Goal: Task Accomplishment & Management: Manage account settings

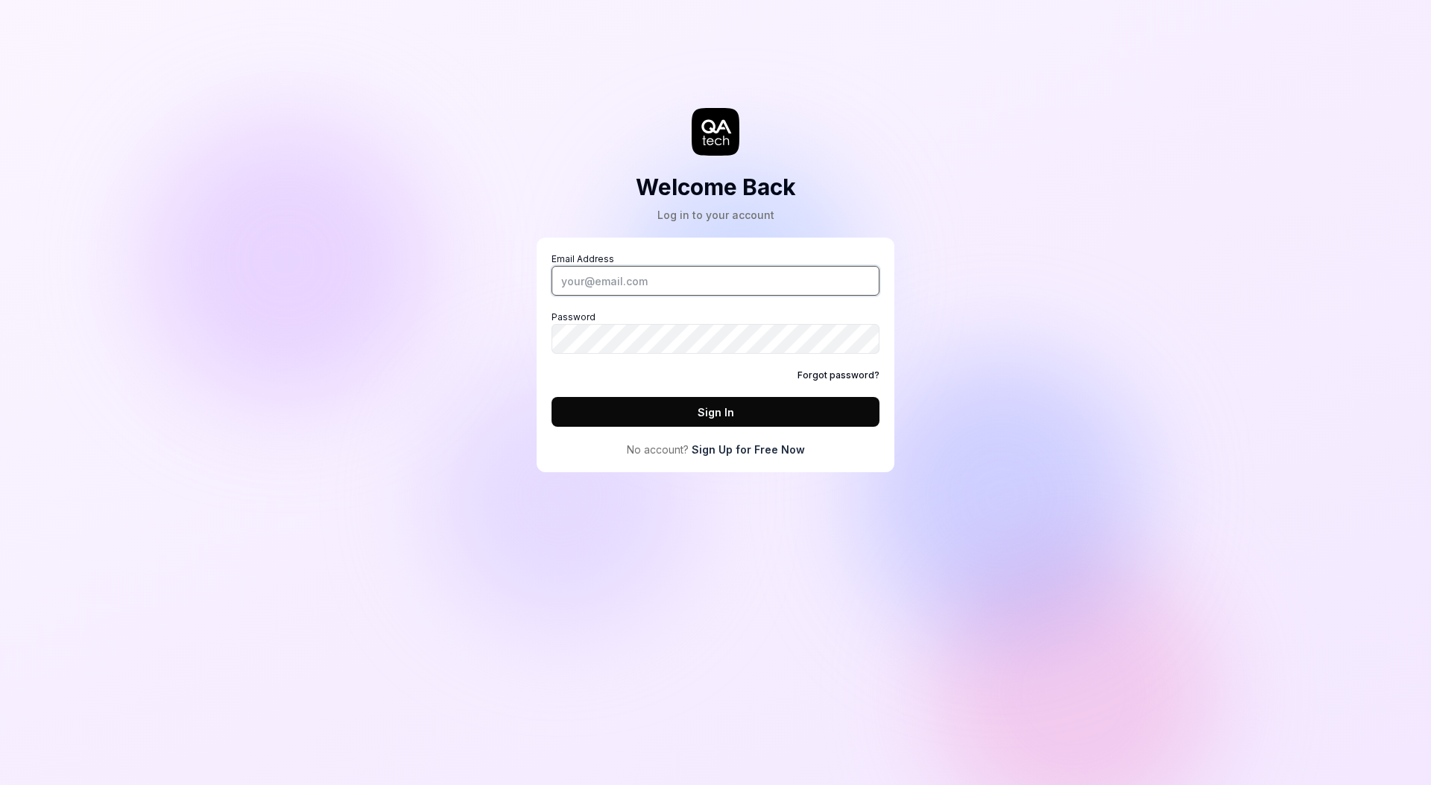
click at [760, 271] on input "Email Address" at bounding box center [715, 281] width 328 height 30
type input "[PERSON_NAME][EMAIL_ADDRESS][PERSON_NAME][DOMAIN_NAME]"
click at [744, 405] on button "Sign In" at bounding box center [715, 412] width 328 height 30
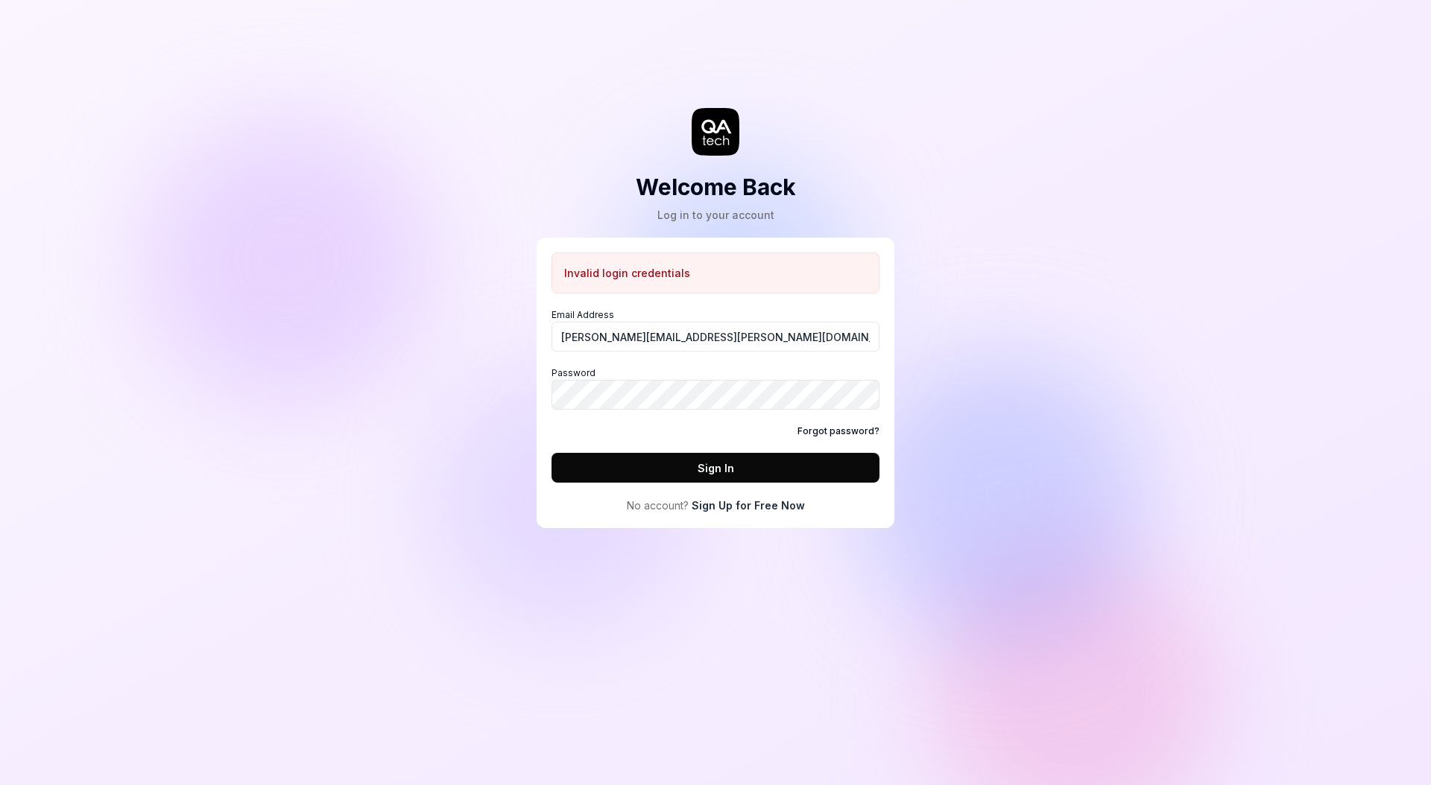
click at [813, 428] on link "Forgot password?" at bounding box center [838, 431] width 82 height 13
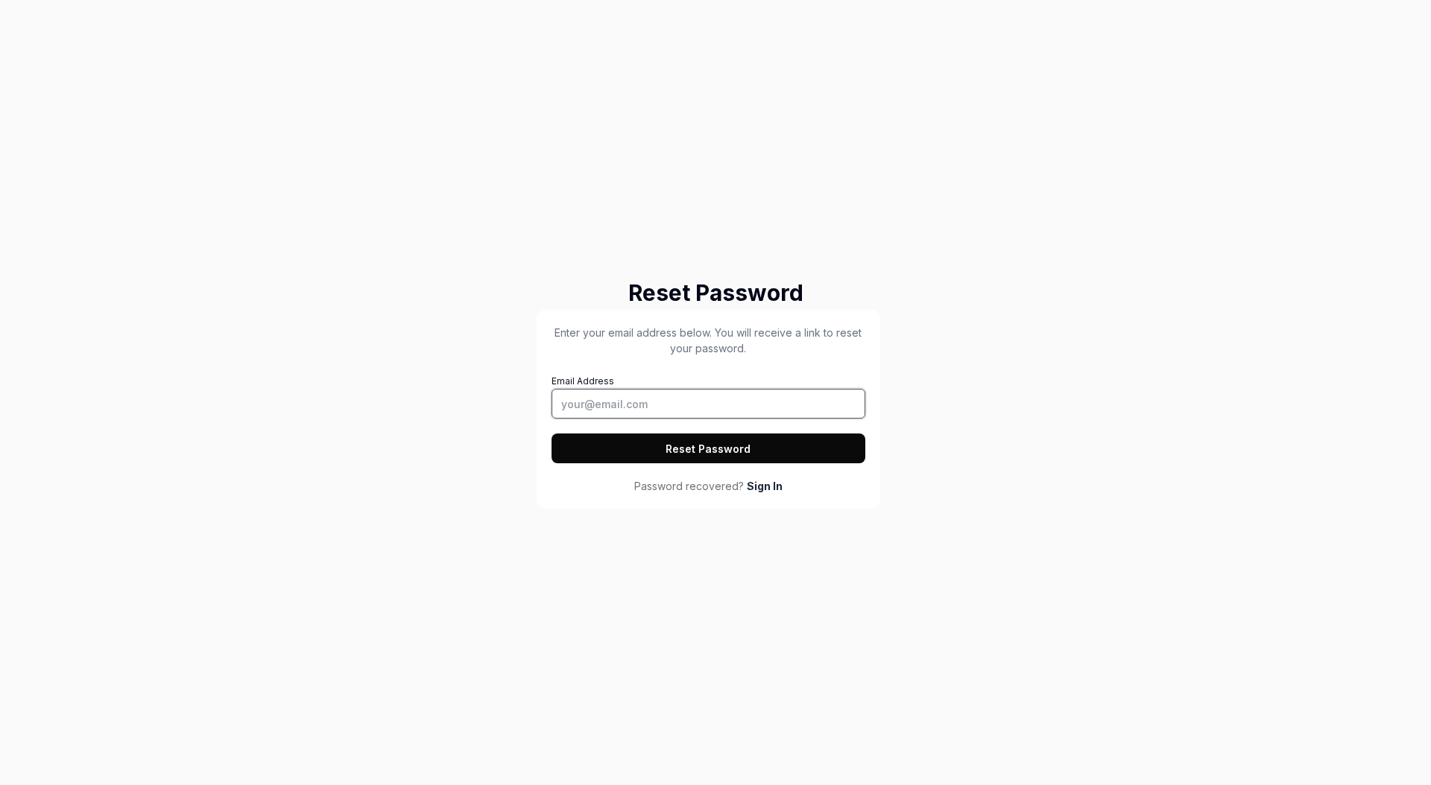
click at [655, 402] on input "Email Address" at bounding box center [708, 404] width 314 height 30
type input "[PERSON_NAME][EMAIL_ADDRESS][PERSON_NAME][DOMAIN_NAME]"
click at [551, 434] on button "Reset Password" at bounding box center [708, 449] width 314 height 30
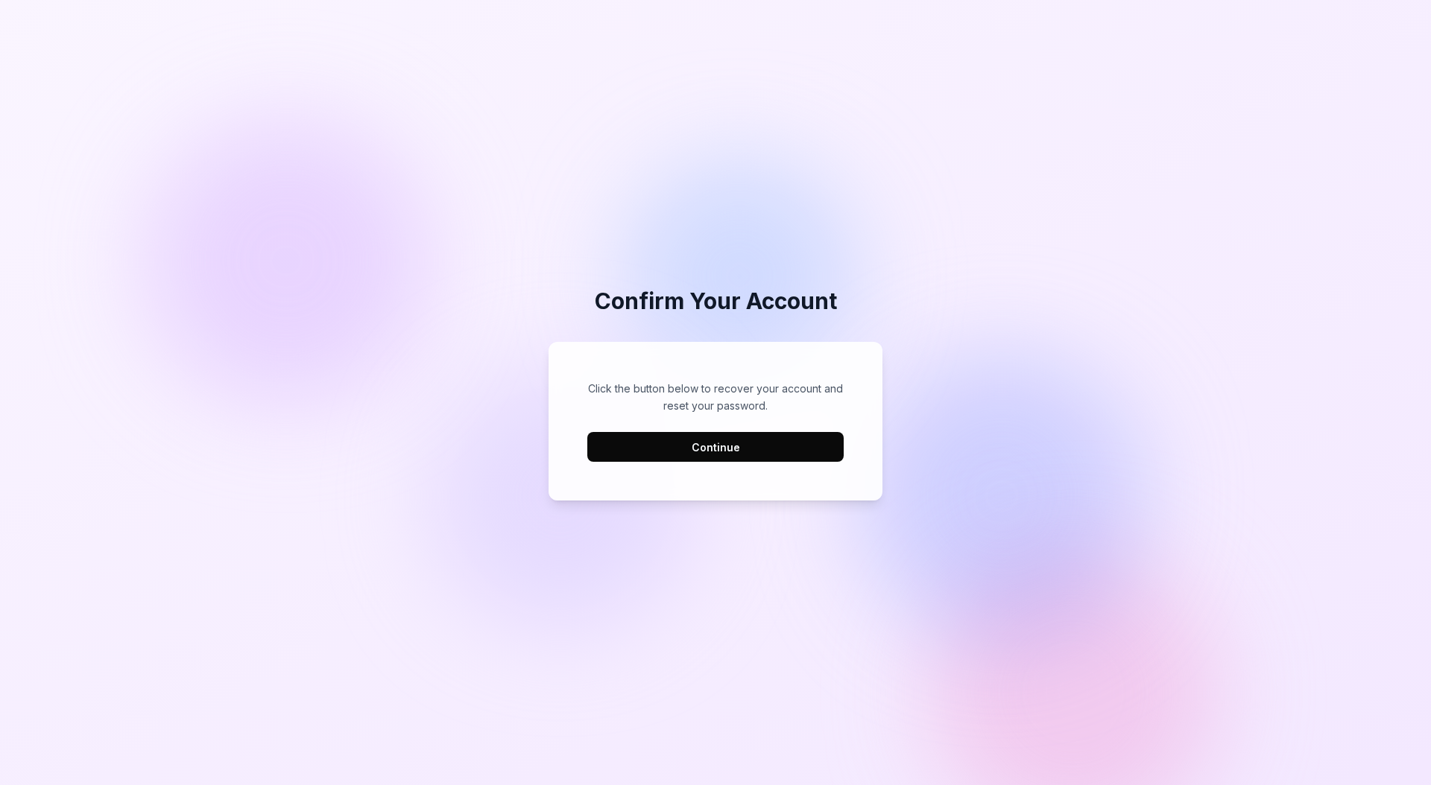
click at [773, 452] on button "Continue" at bounding box center [715, 447] width 256 height 30
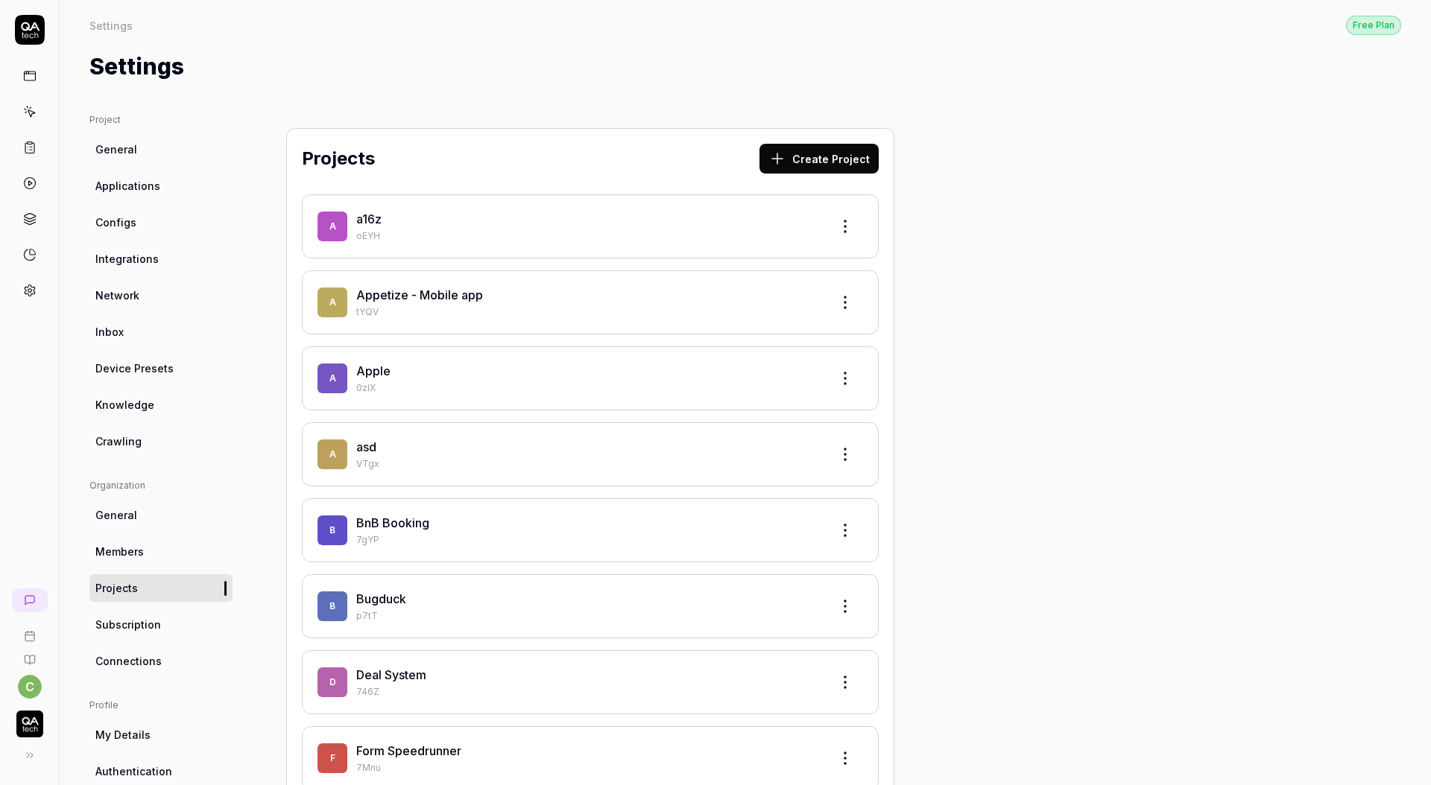
click at [13, 755] on div "c" at bounding box center [29, 677] width 59 height 188
click at [17, 755] on button at bounding box center [27, 756] width 30 height 30
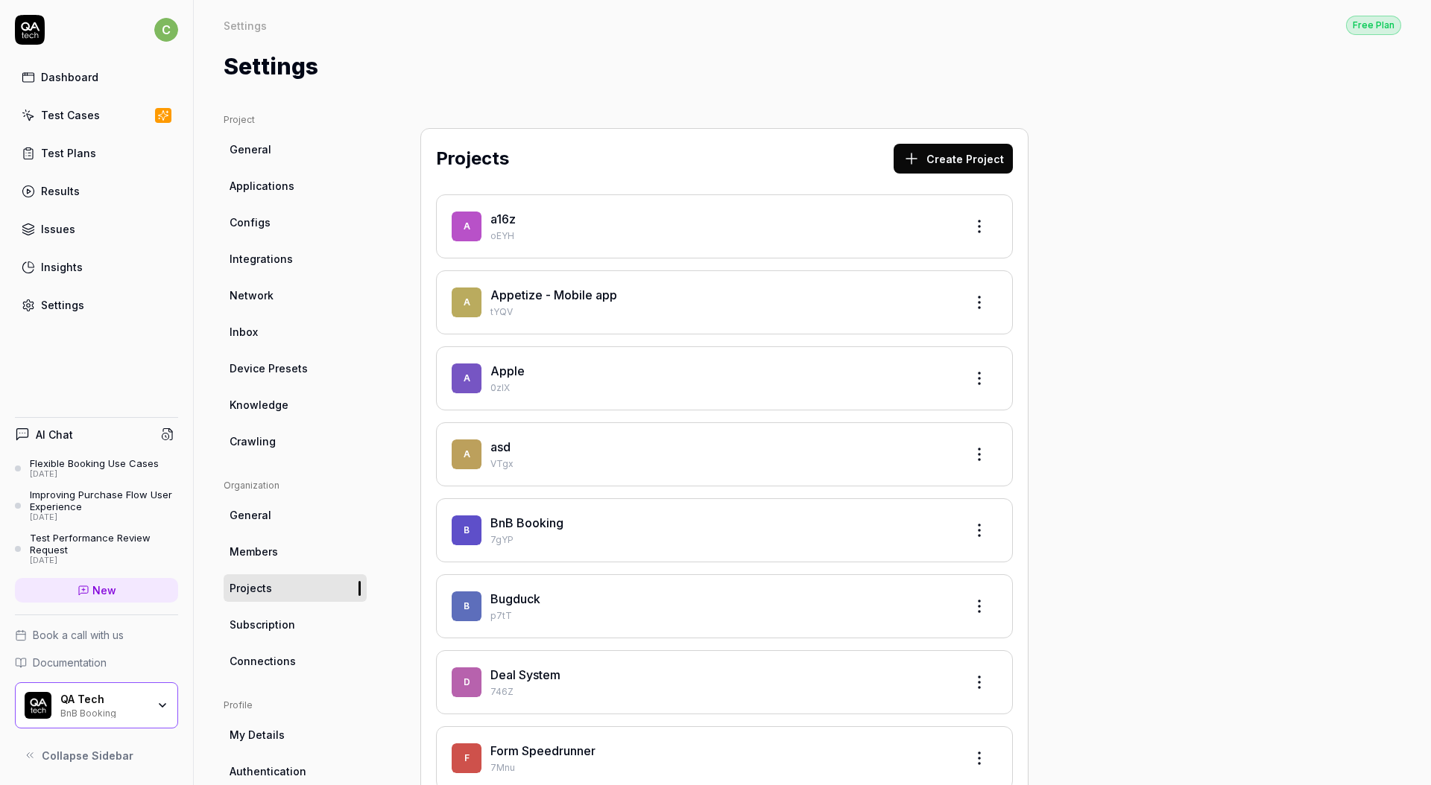
click at [125, 703] on div "QA Tech" at bounding box center [103, 699] width 86 height 13
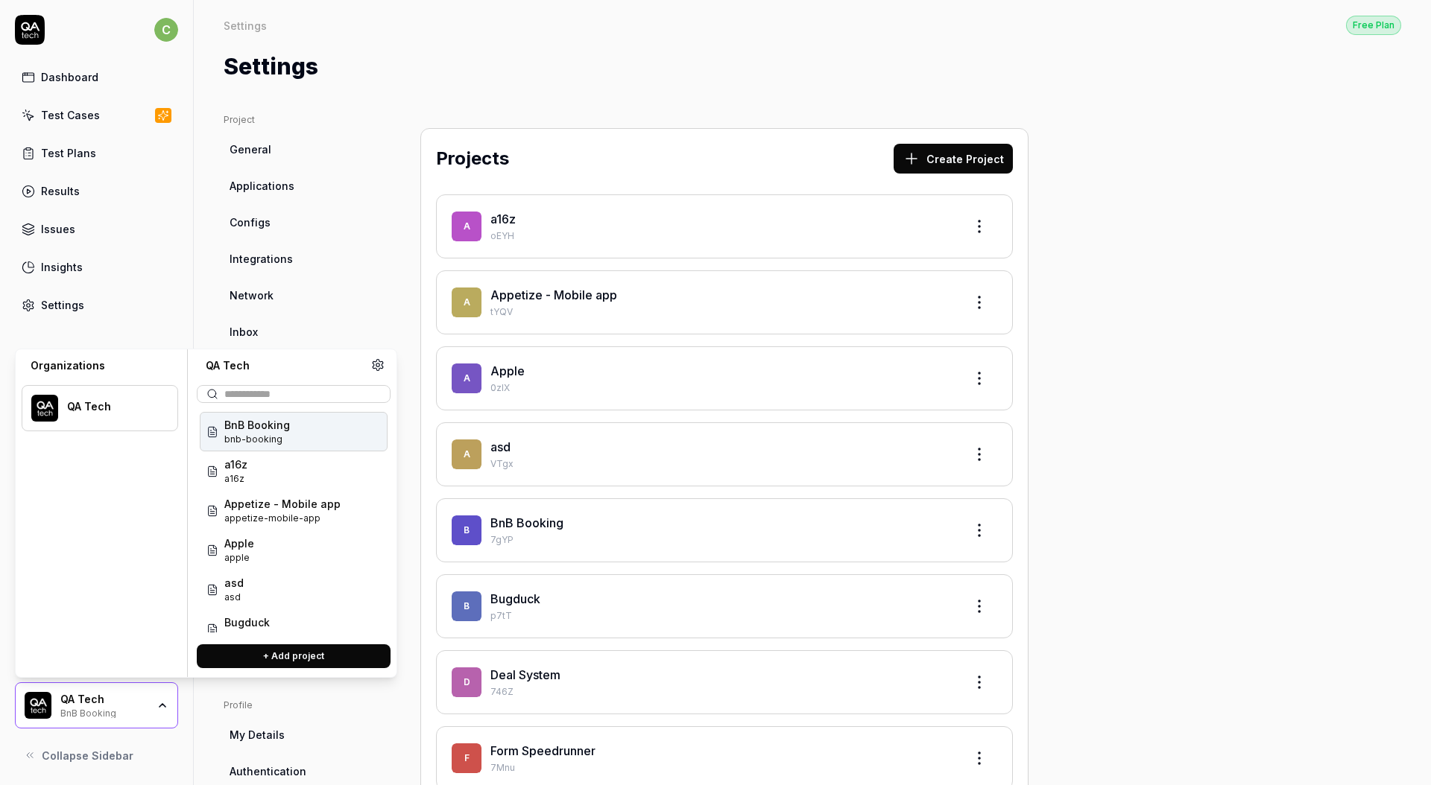
drag, startPoint x: 1092, startPoint y: 488, endPoint x: 963, endPoint y: 508, distance: 129.7
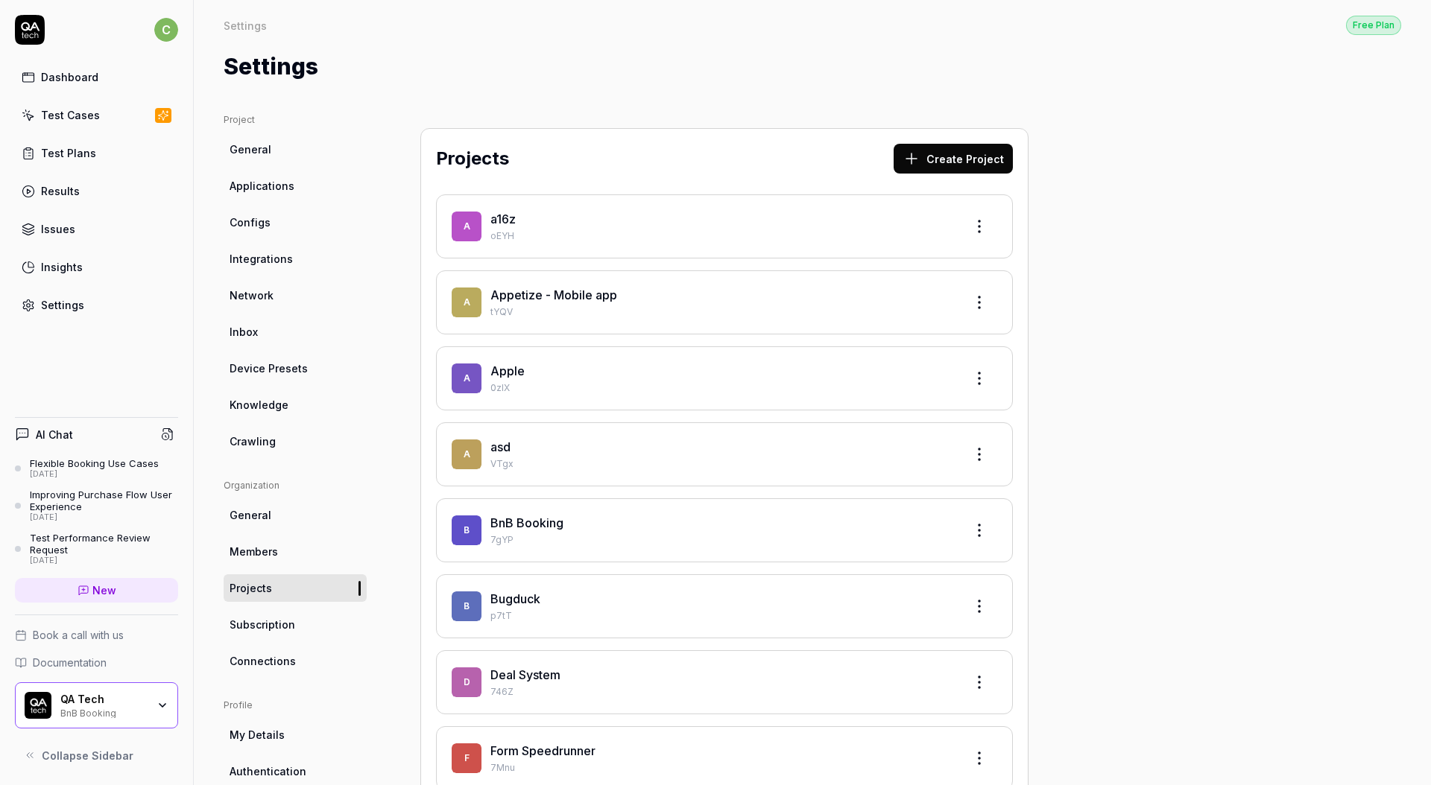
click at [73, 738] on div "AI Chat Flexible Booking Use Cases [DATE] Improving Purchase Flow User Experien…" at bounding box center [96, 588] width 193 height 366
click at [127, 706] on div "BnB Booking" at bounding box center [103, 712] width 86 height 12
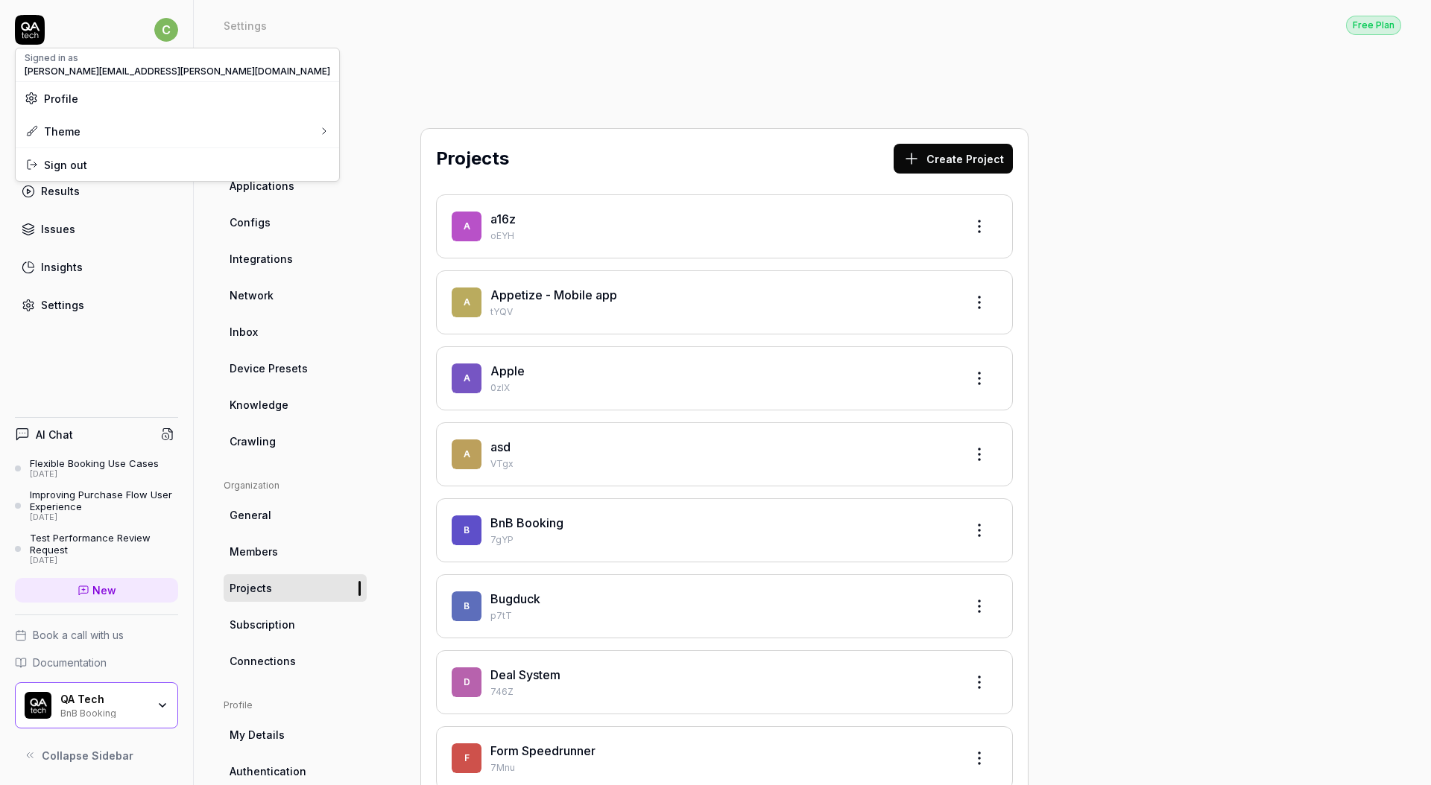
click at [162, 41] on html "c Dashboard Test Cases Test Plans Results Issues Insights Settings AI Chat Flex…" at bounding box center [715, 392] width 1431 height 785
click at [34, 20] on html "c Dashboard Test Cases Test Plans Results Issues Insights Settings AI Chat Flex…" at bounding box center [715, 392] width 1431 height 785
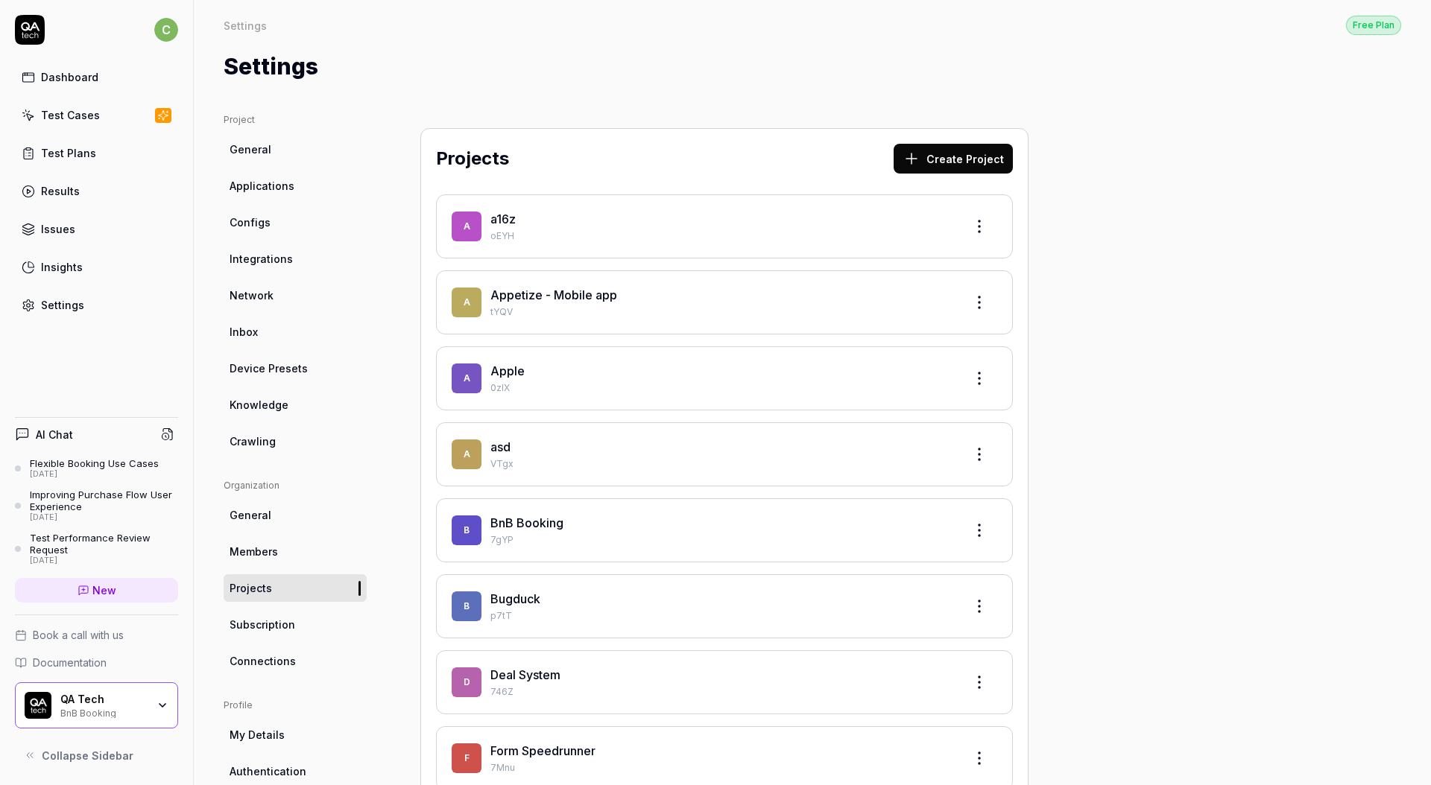
drag, startPoint x: 37, startPoint y: 29, endPoint x: 45, endPoint y: 51, distance: 23.8
click at [37, 29] on icon at bounding box center [30, 30] width 30 height 30
click at [60, 101] on link "Test Cases" at bounding box center [96, 115] width 163 height 29
click at [68, 79] on div "Dashboard" at bounding box center [69, 77] width 57 height 16
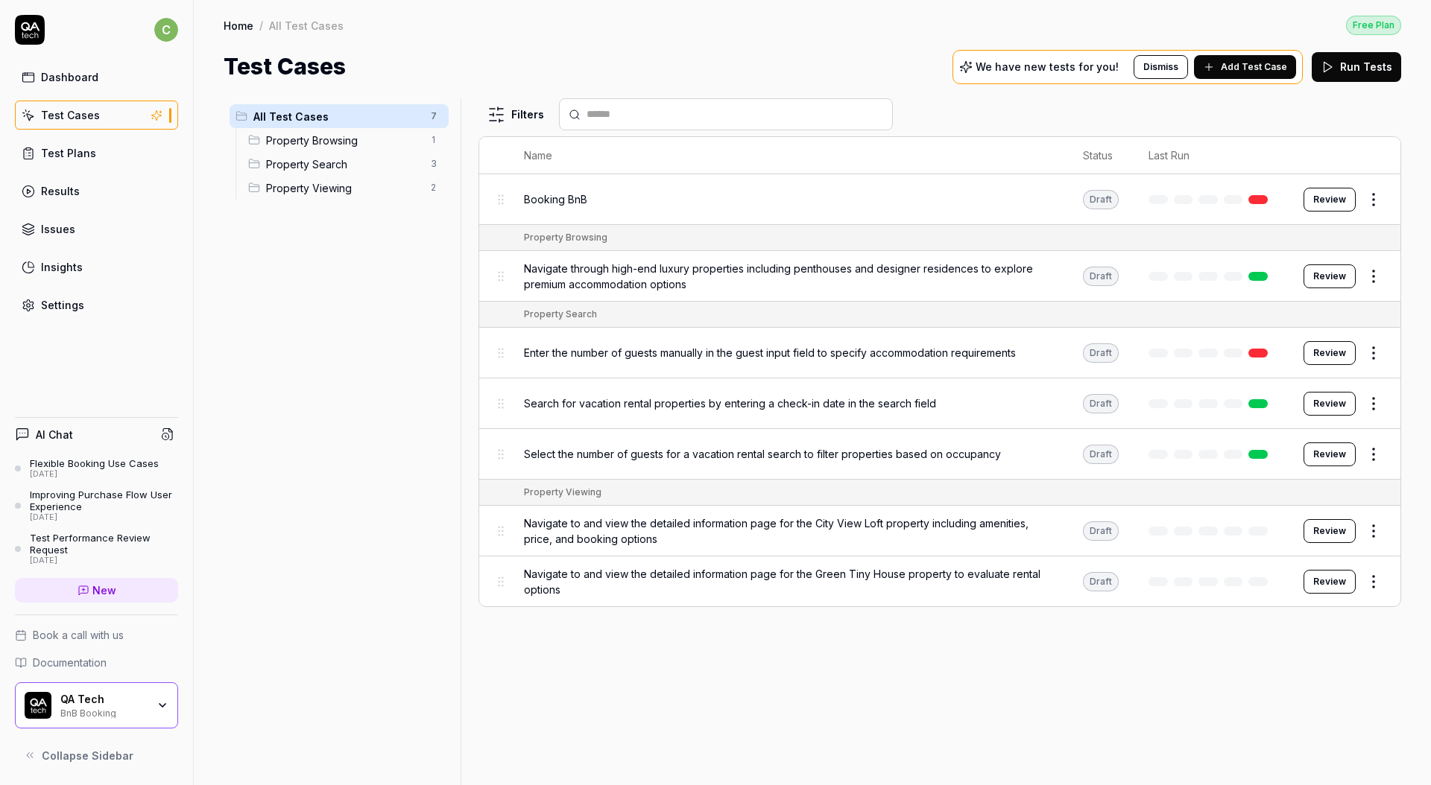
click at [78, 65] on link "Dashboard" at bounding box center [96, 77] width 163 height 29
click at [83, 74] on div "Dashboard" at bounding box center [69, 77] width 57 height 16
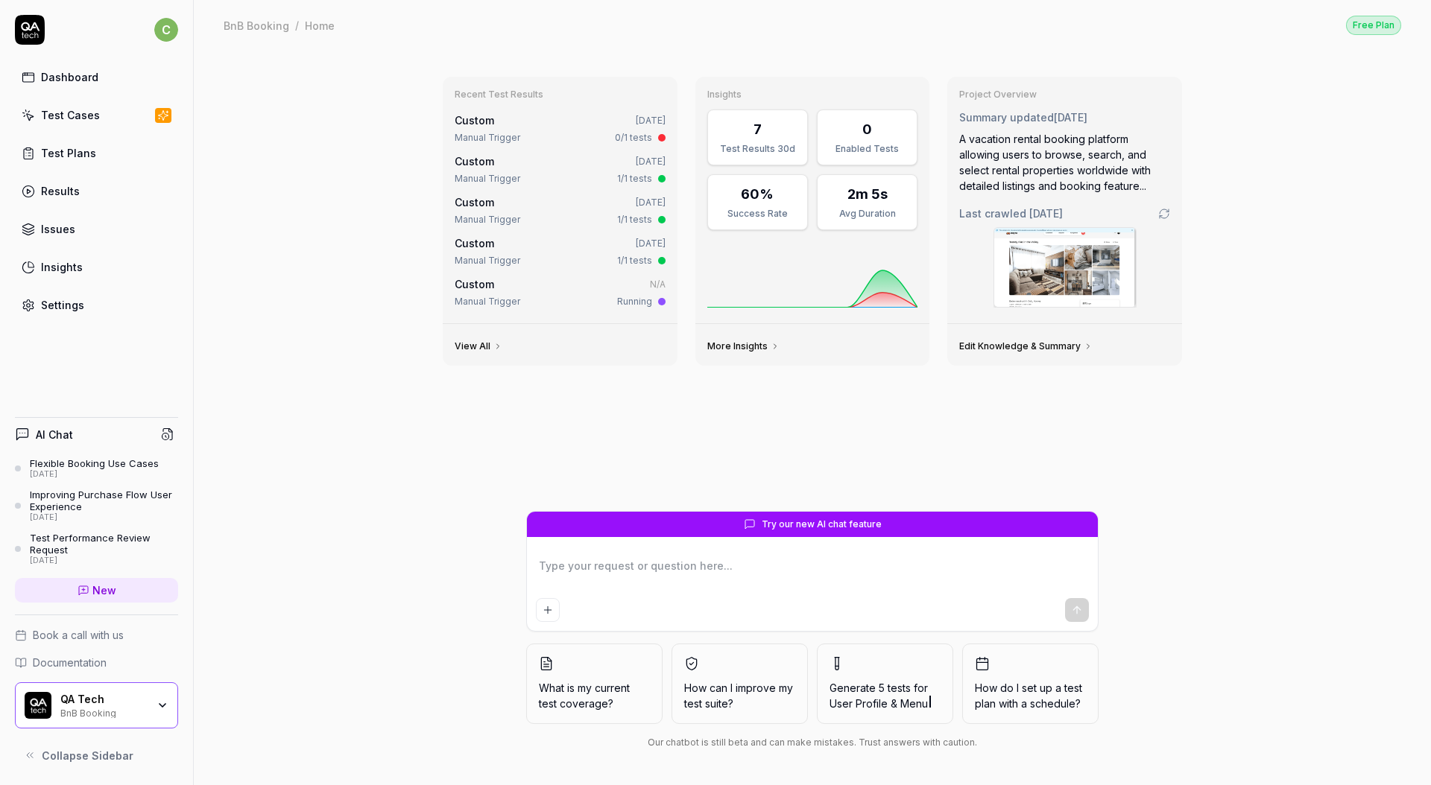
type textarea "*"
type textarea "s"
type textarea "*"
type textarea "st"
type textarea "*"
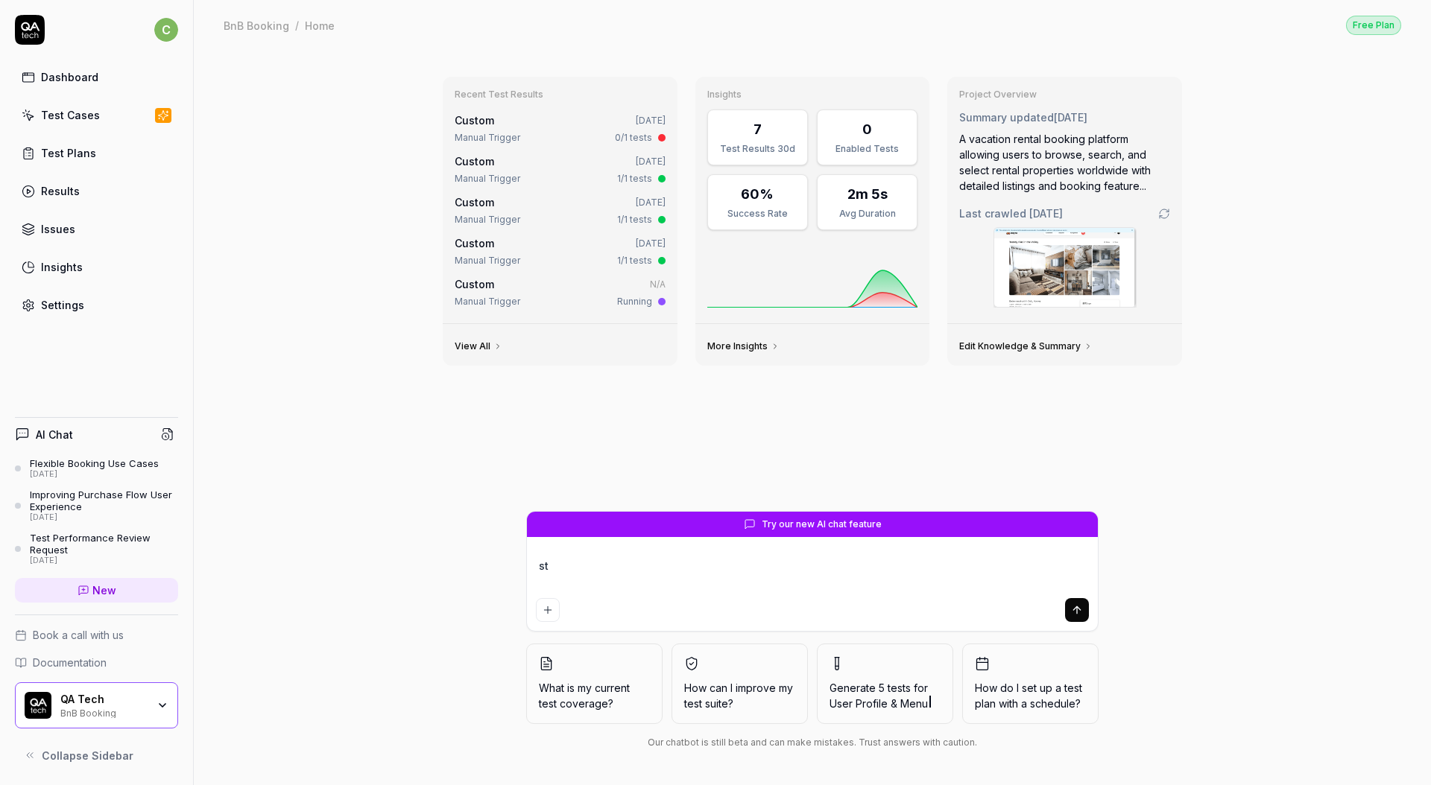
type textarea "sta"
type textarea "*"
type textarea "t"
type textarea "*"
type textarea "te"
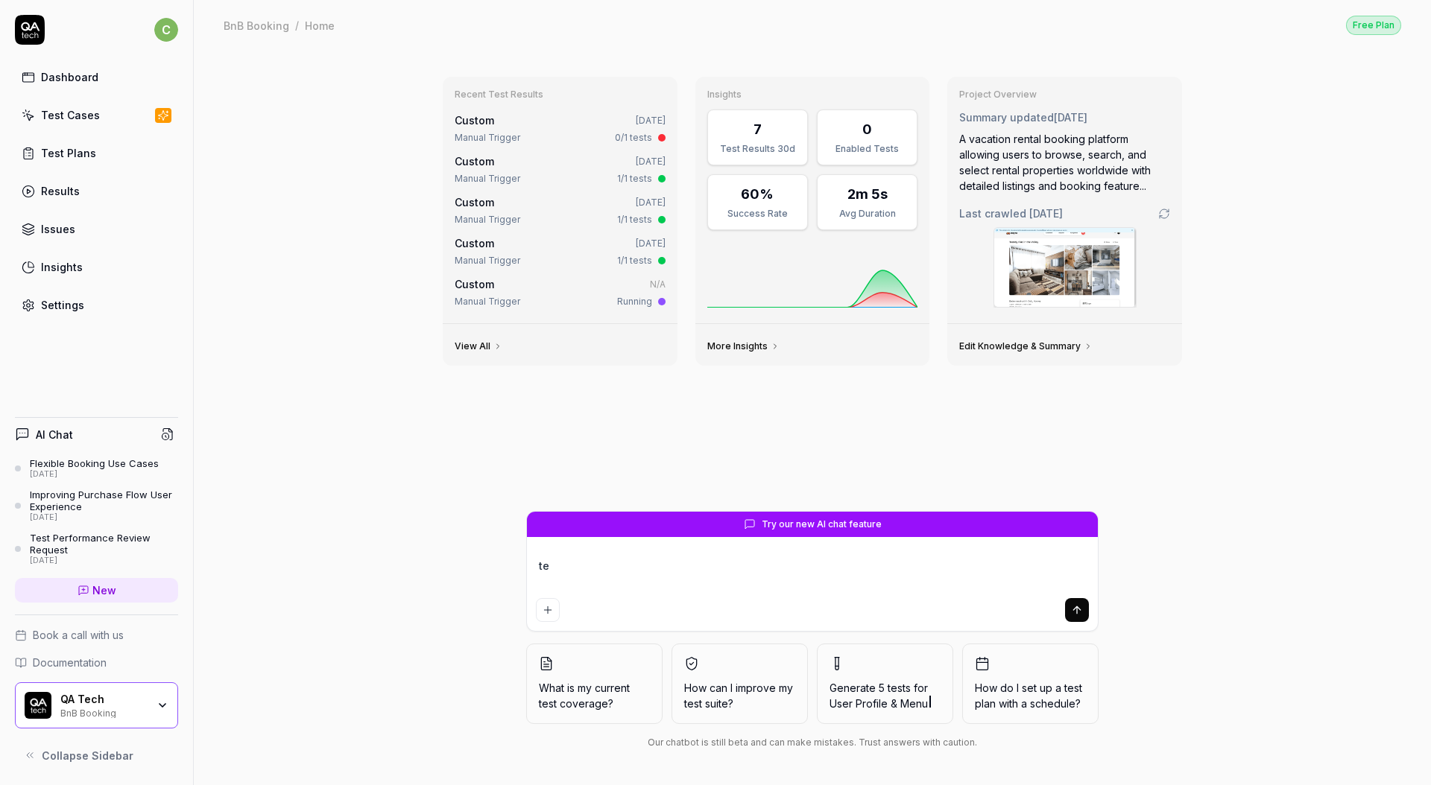
type textarea "*"
type textarea "tes"
type textarea "*"
type textarea "test"
type textarea "*"
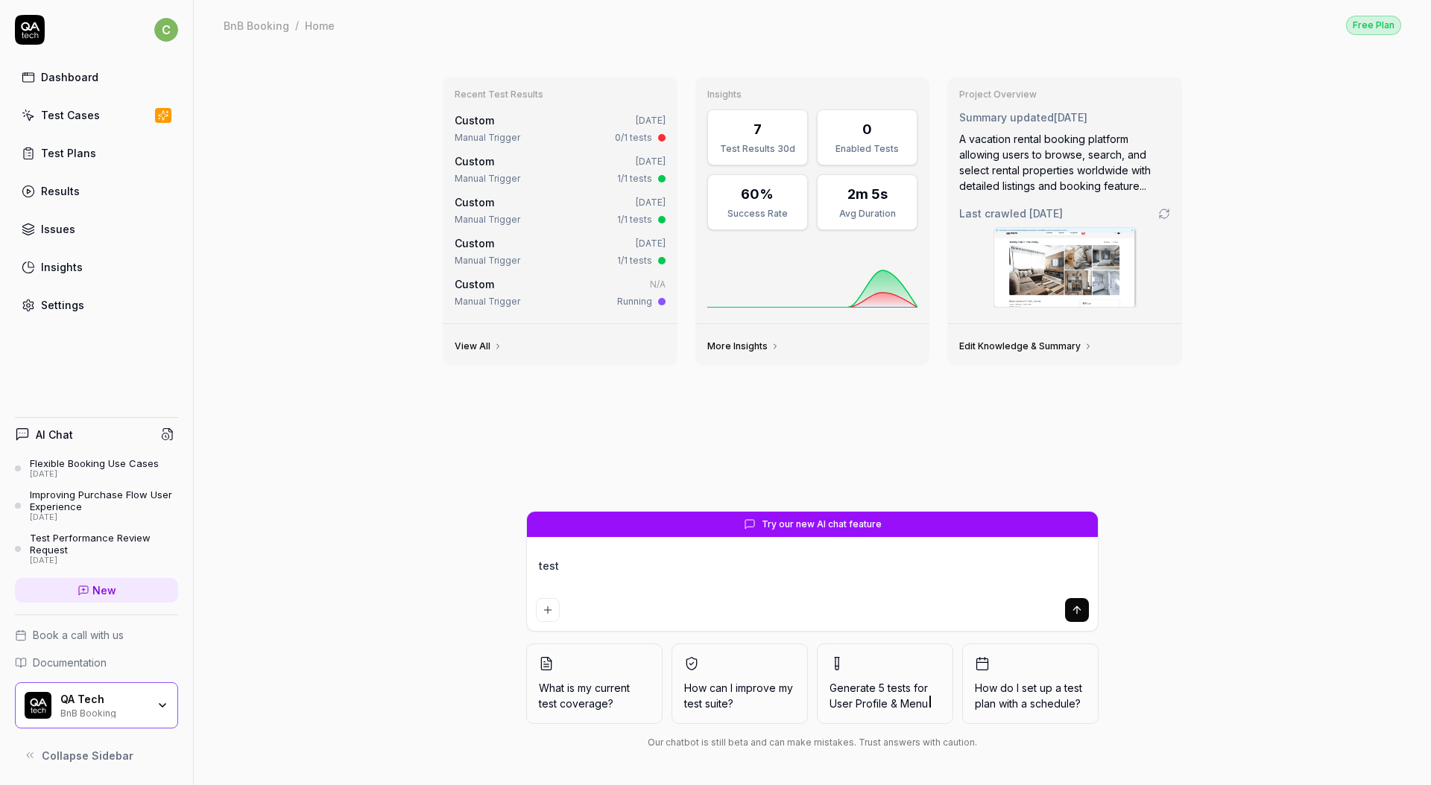
type textarea "test"
type textarea "*"
type textarea "test s"
type textarea "*"
type textarea "test st"
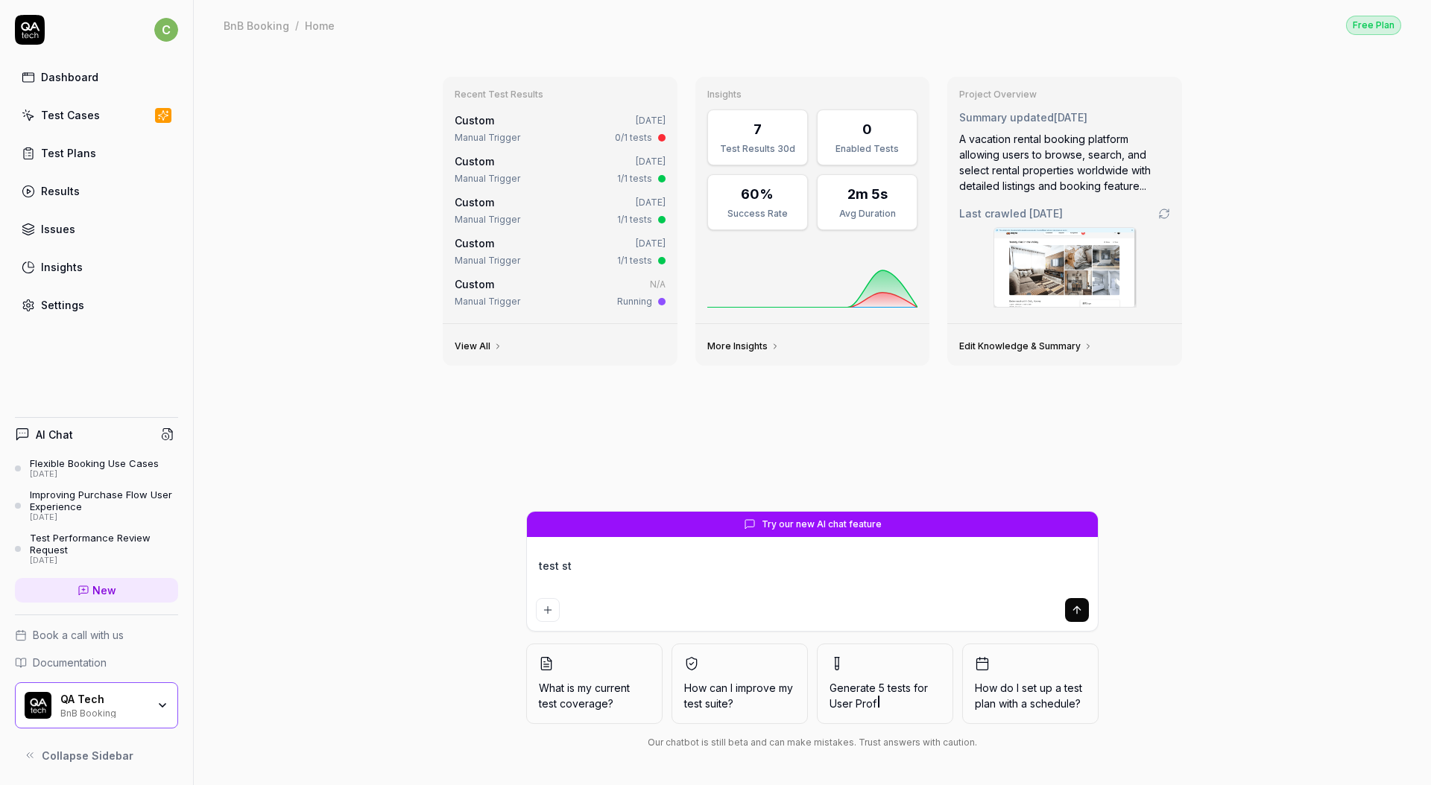
type textarea "*"
type textarea "test sta"
type textarea "*"
type textarea "test stay"
type textarea "*"
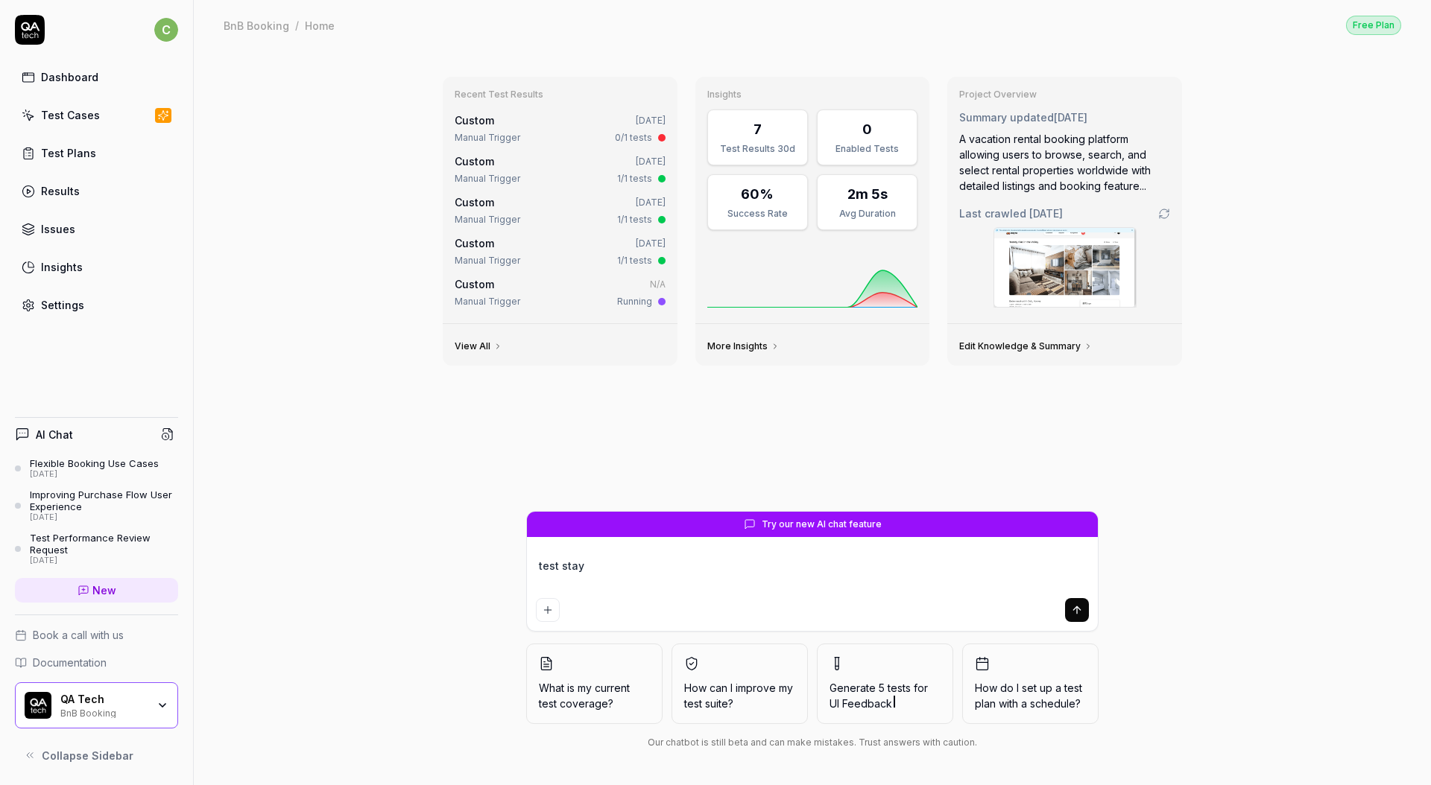
type textarea "test stayb"
type textarea "*"
type textarea "test staybn"
type textarea "*"
type textarea "test staybnb"
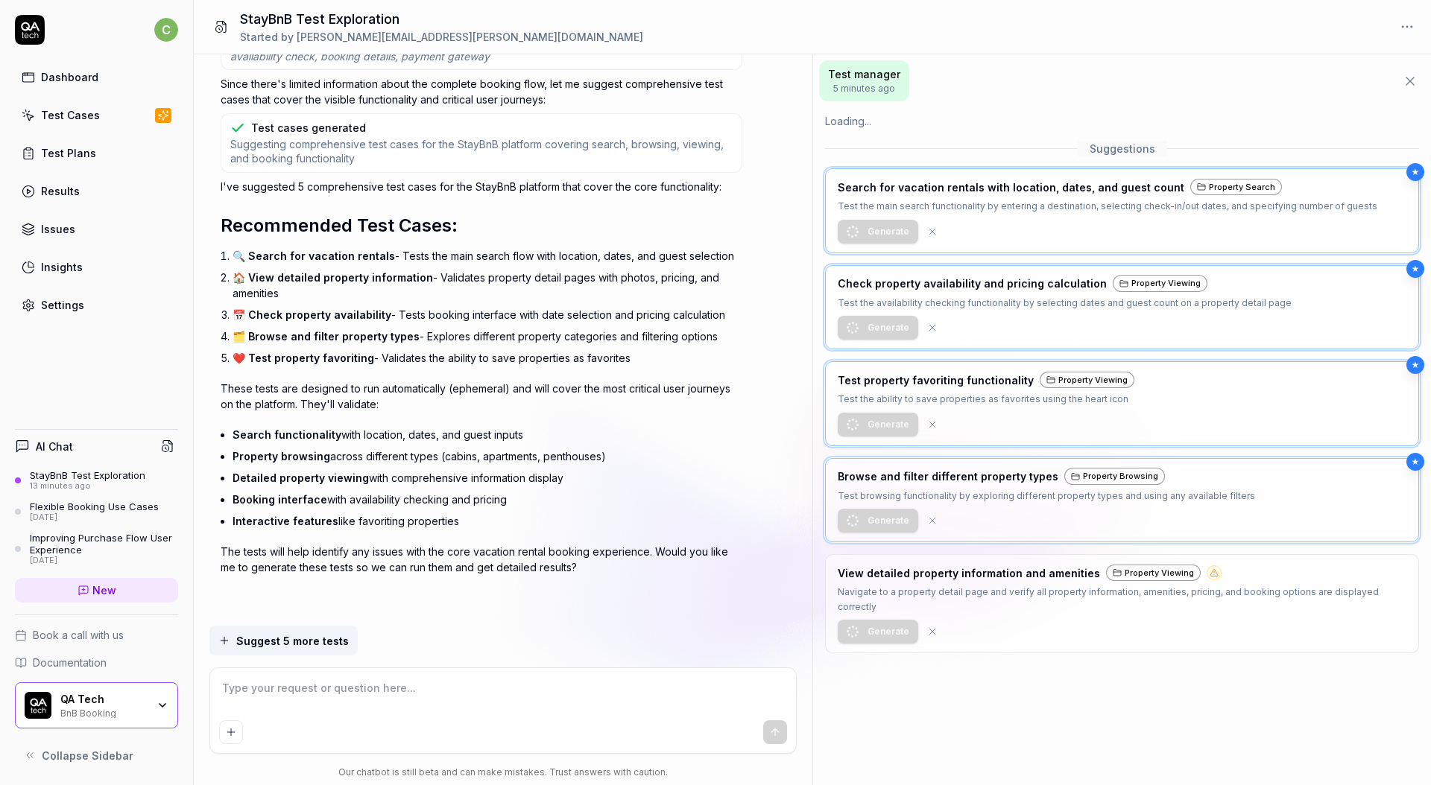
scroll to position [1283, 0]
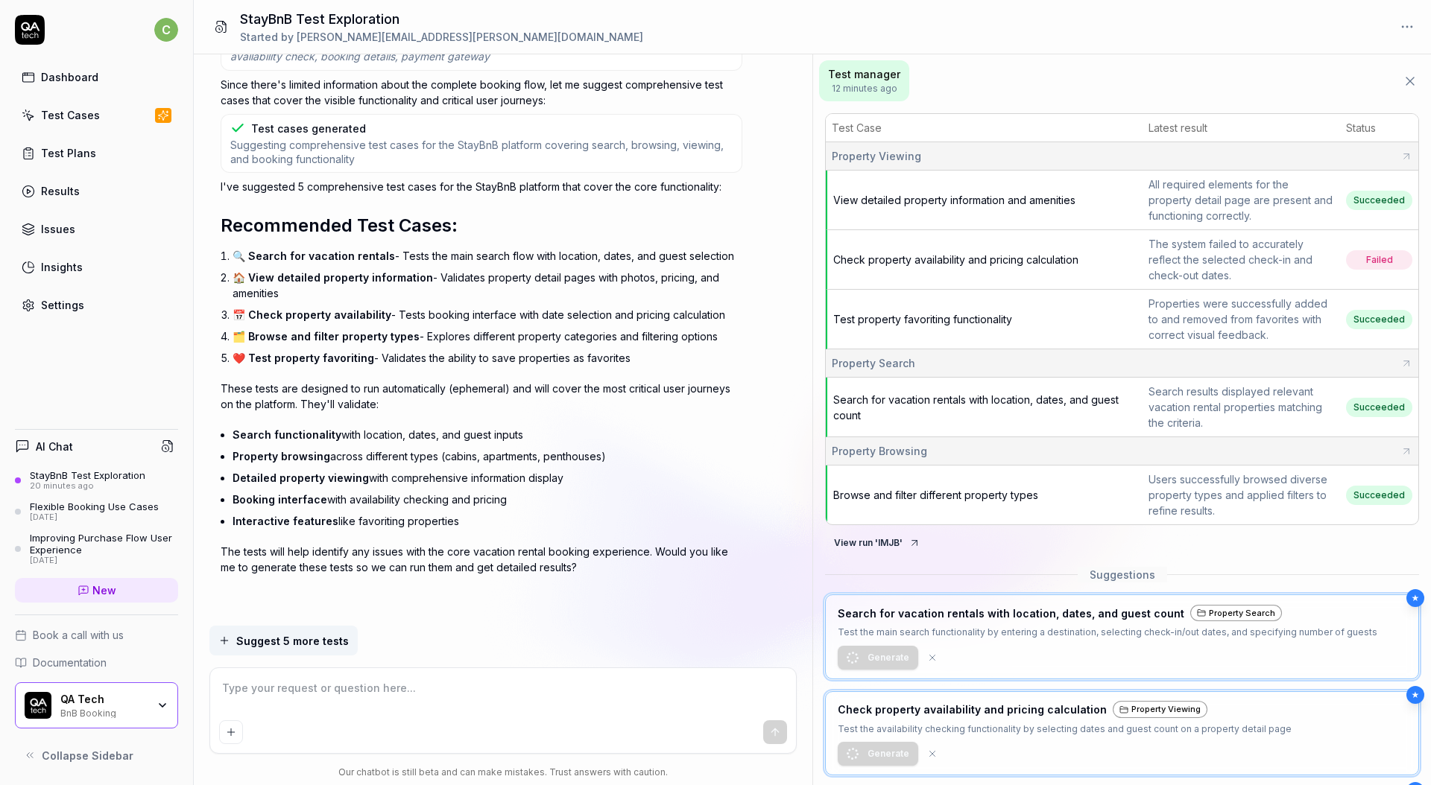
click at [430, 691] on textarea at bounding box center [503, 695] width 569 height 37
type textarea "*"
type textarea "r"
type textarea "*"
type textarea "re"
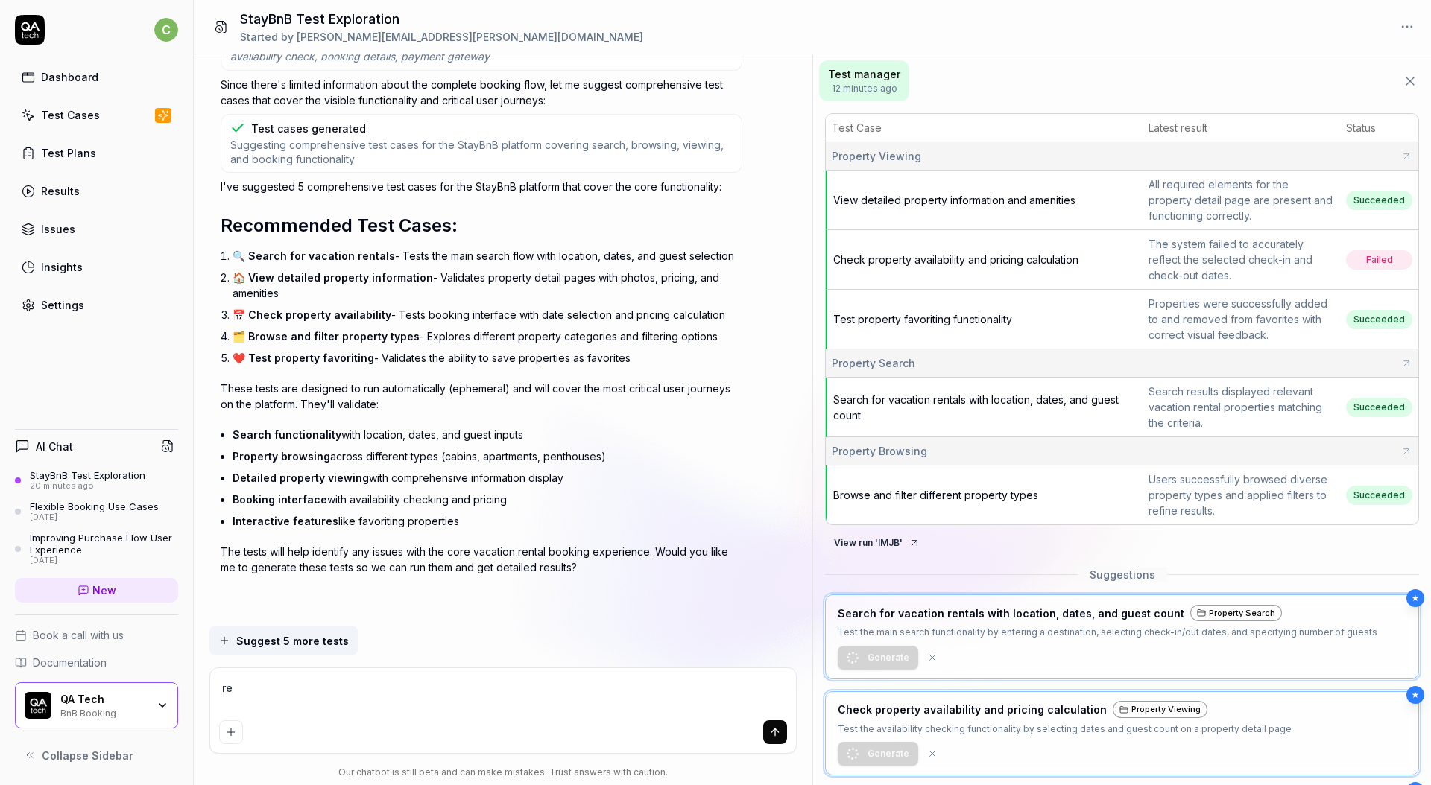
type textarea "*"
type textarea "rev"
type textarea "*"
type textarea "revi"
type textarea "*"
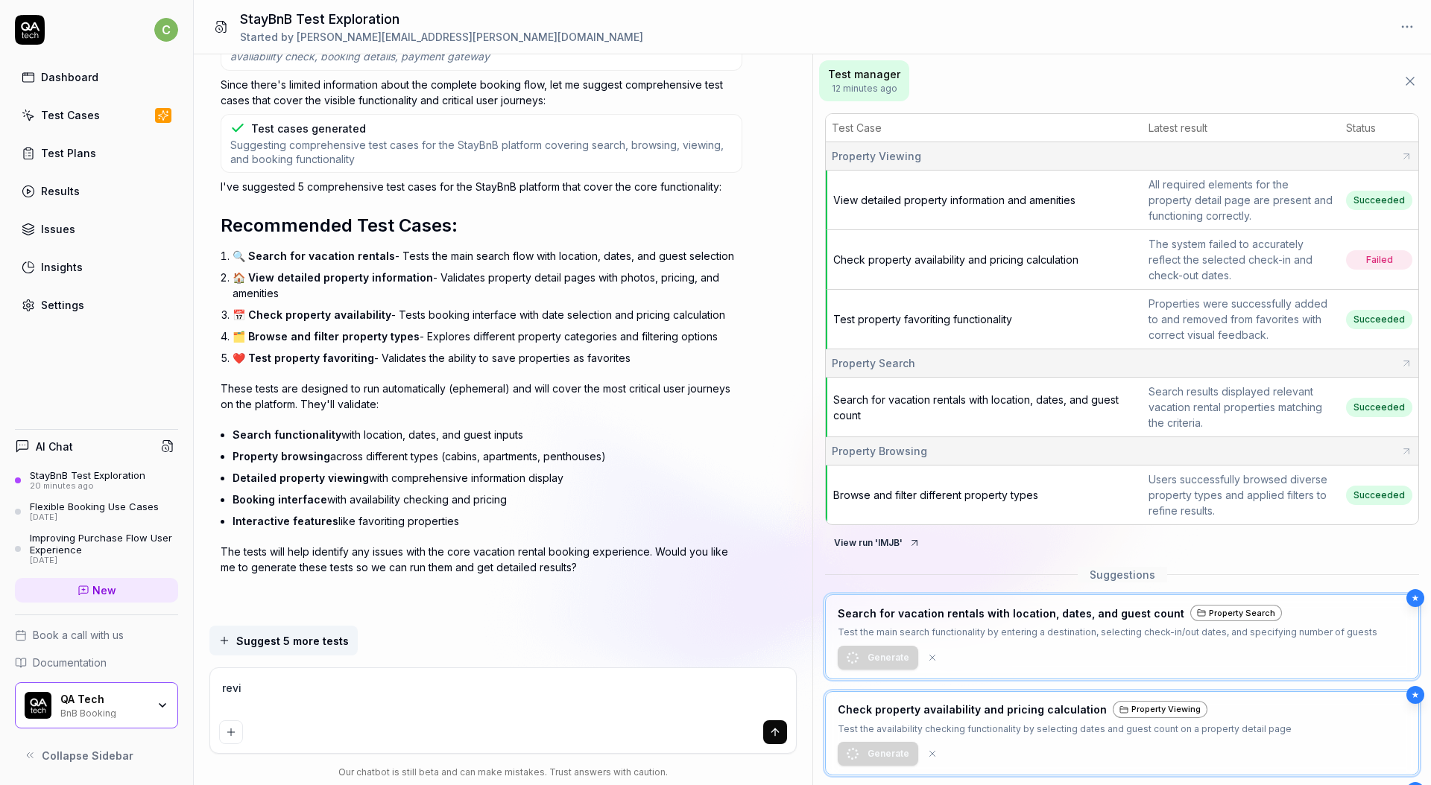
type textarea "revie"
type textarea "*"
type textarea "review"
type textarea "*"
type textarea "review"
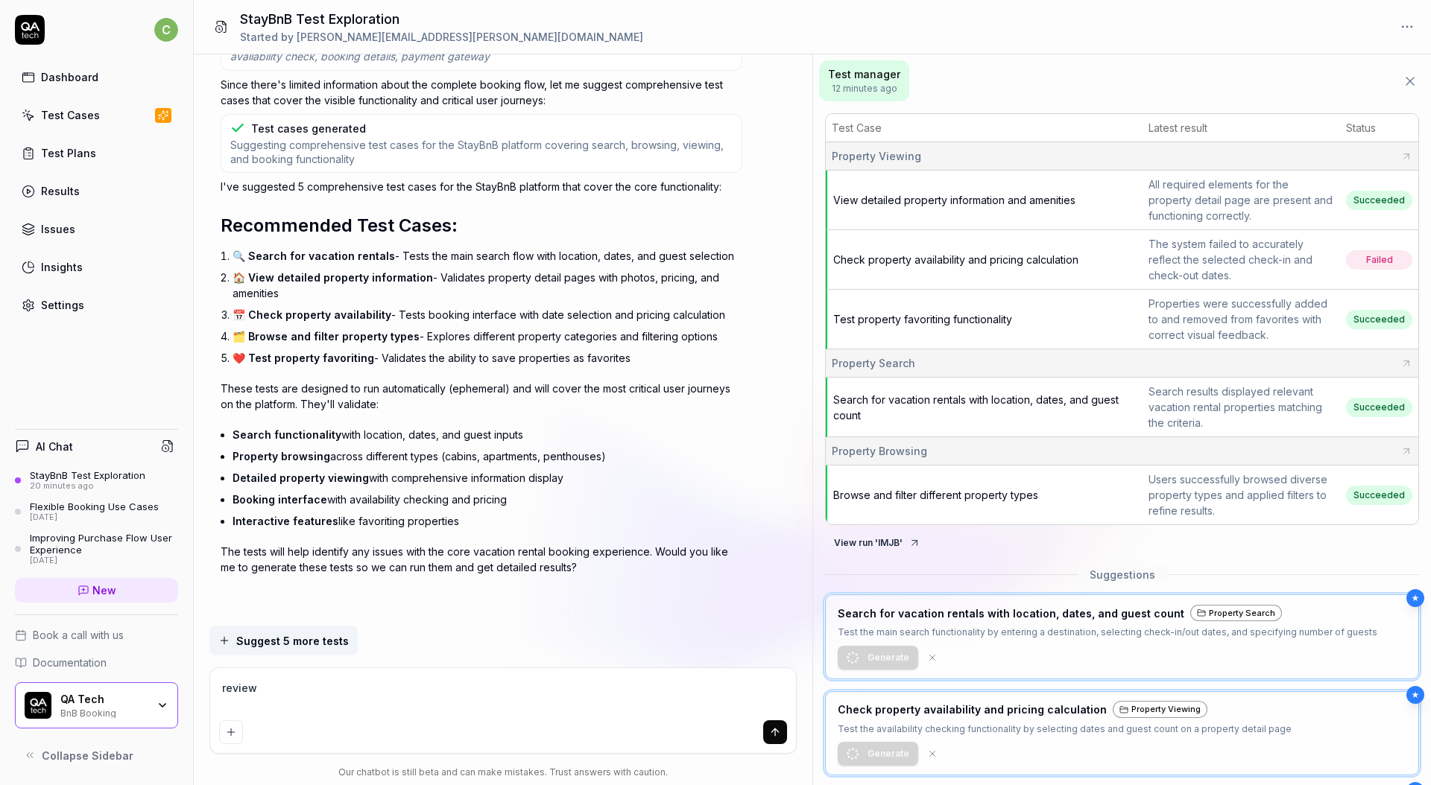
type textarea "*"
type textarea "review m"
type textarea "*"
type textarea "review my"
type textarea "*"
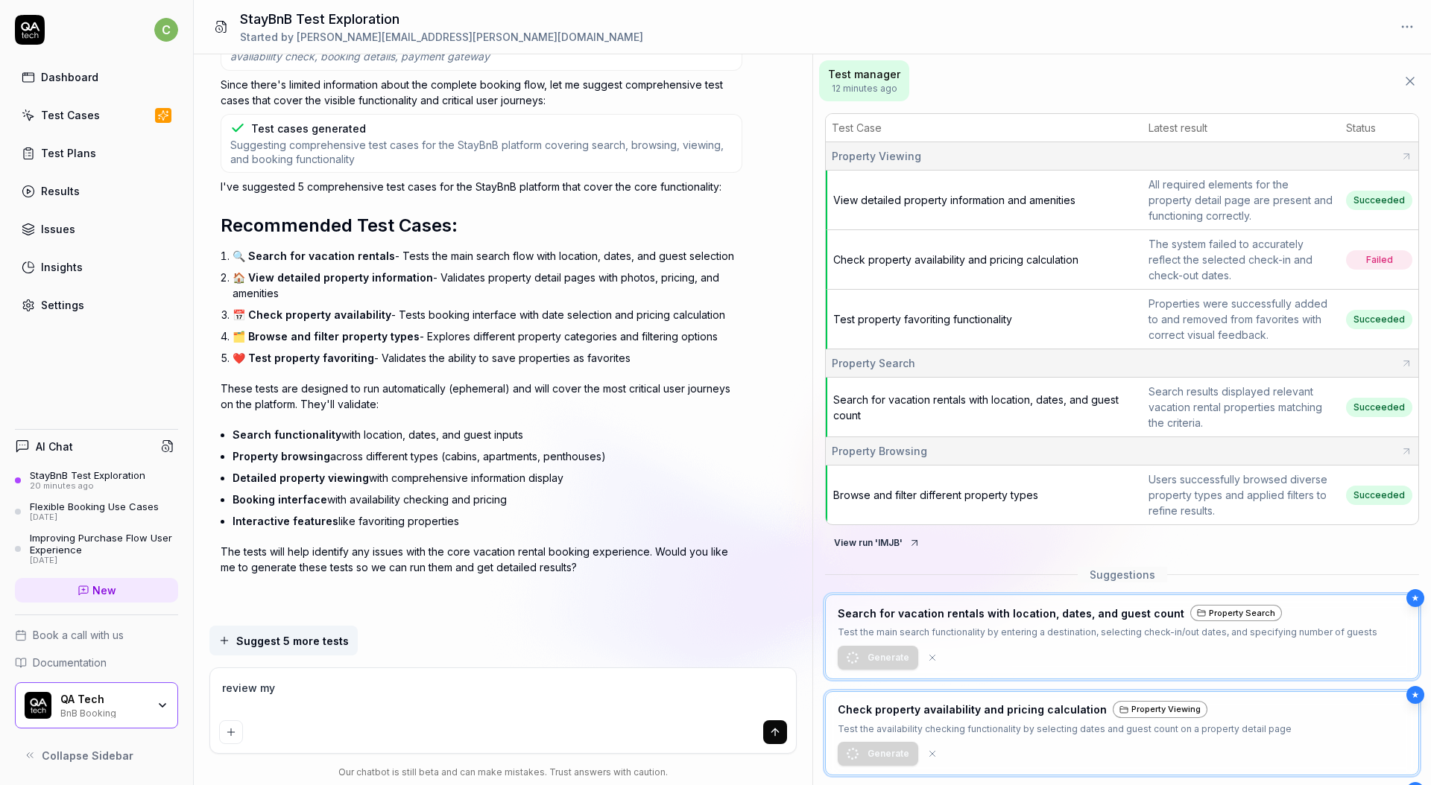
type textarea "review my"
click at [384, 691] on textarea "review my" at bounding box center [503, 695] width 569 height 37
type textarea "*"
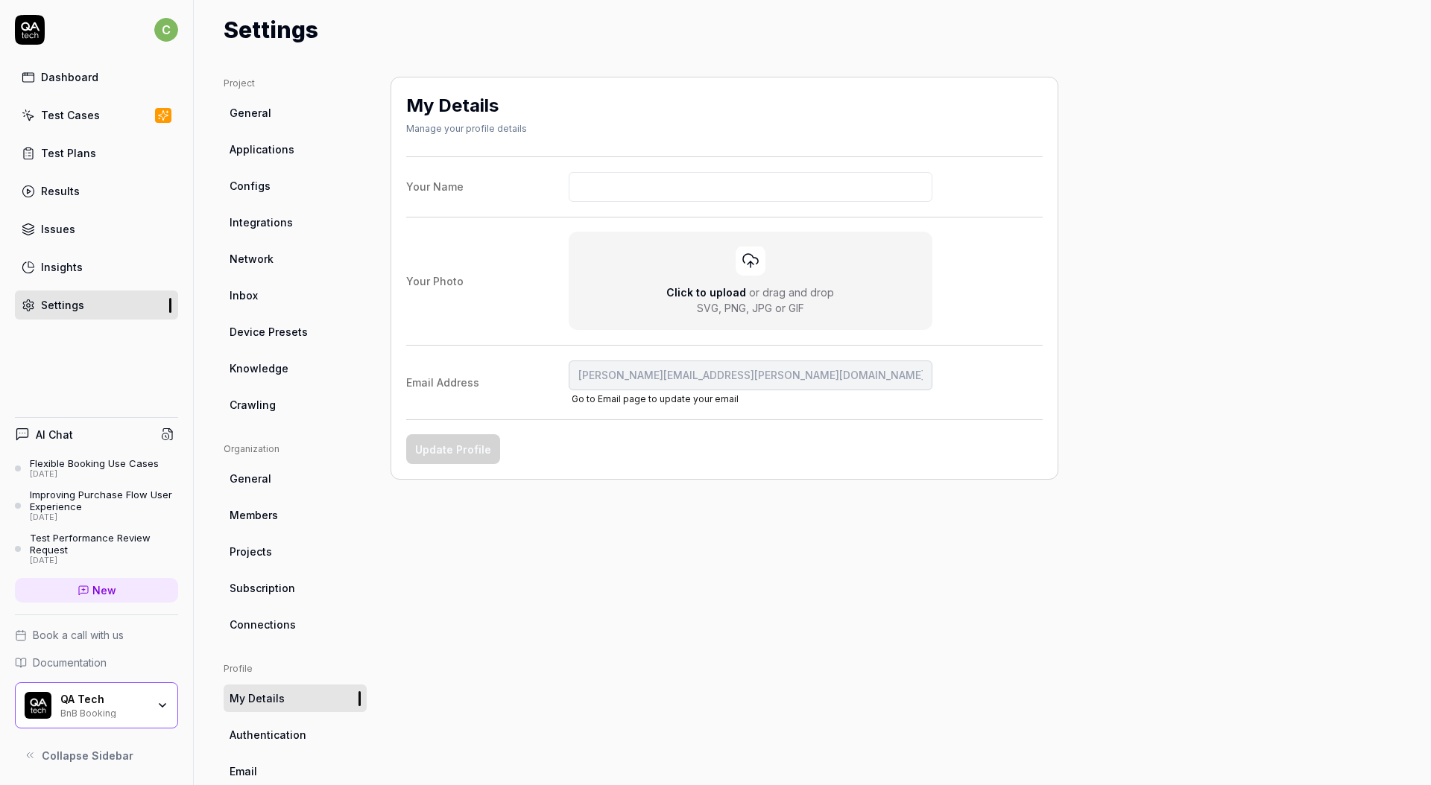
scroll to position [103, 0]
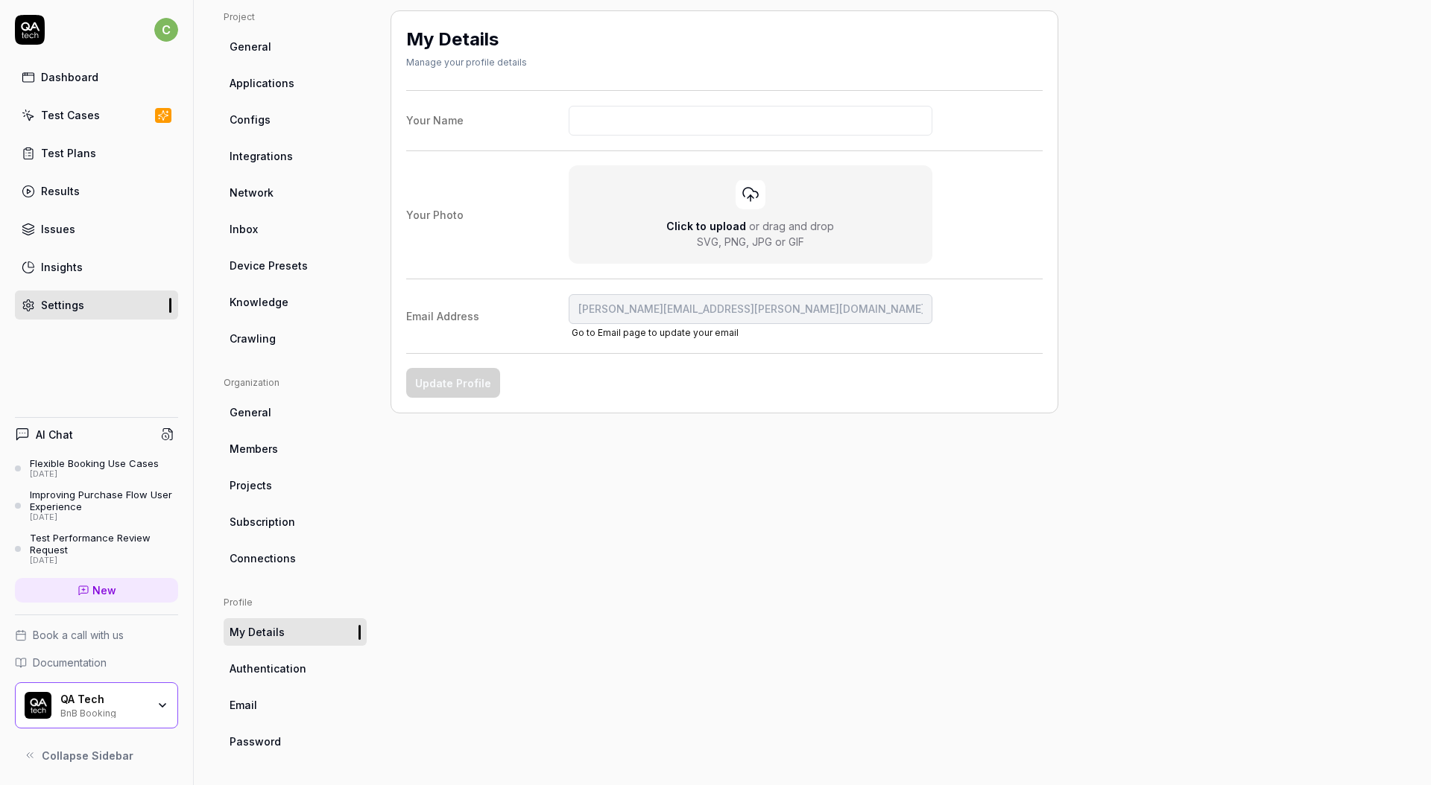
click at [278, 669] on span "Authentication" at bounding box center [267, 669] width 77 height 16
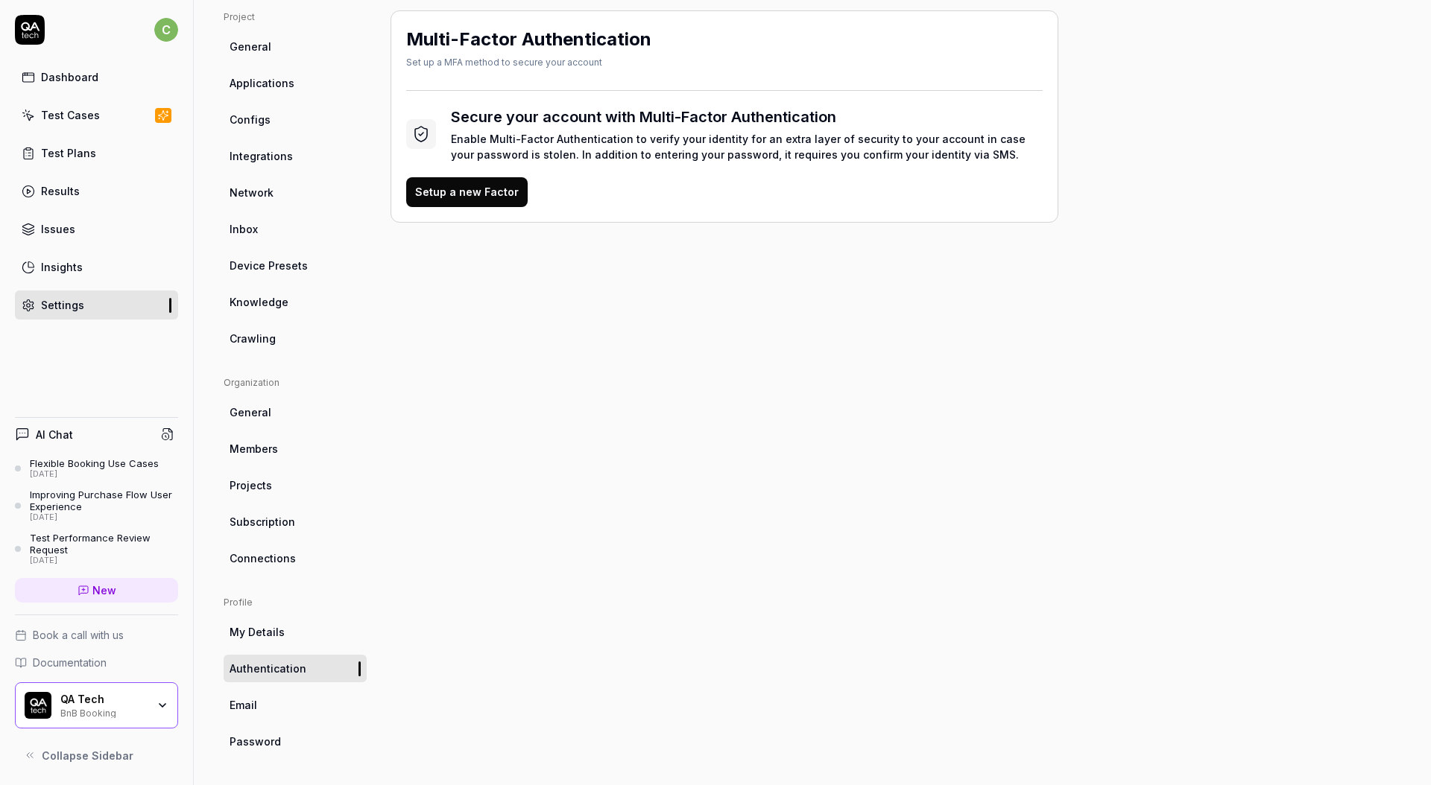
click at [291, 748] on link "Password" at bounding box center [295, 742] width 143 height 28
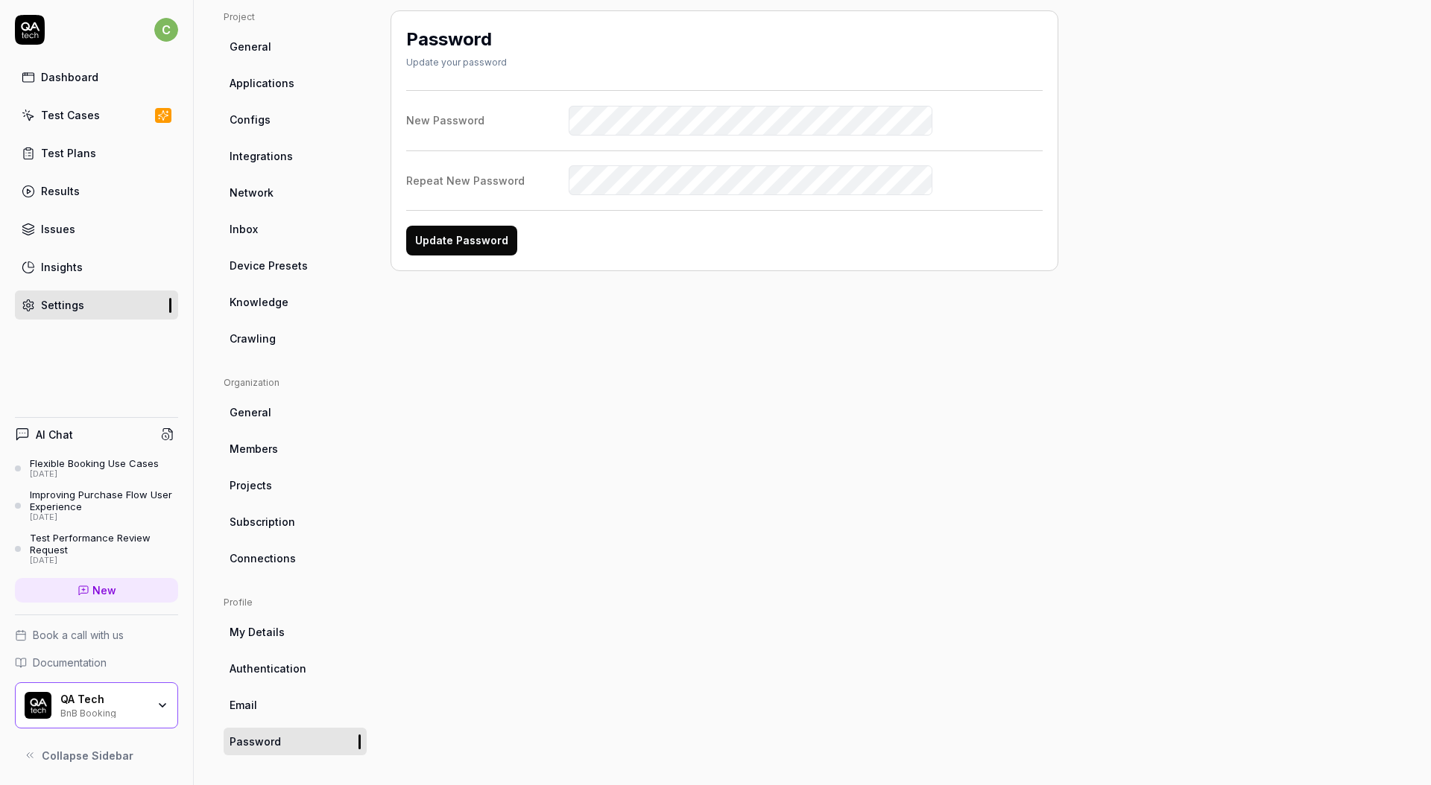
click at [550, 310] on div "Password Update your password New Password Repeat New Password Update Password" at bounding box center [724, 382] width 668 height 745
click at [493, 259] on div "Password Update your password New Password Repeat New Password Update Password" at bounding box center [724, 140] width 668 height 261
click at [485, 233] on button "Update Password" at bounding box center [461, 241] width 111 height 30
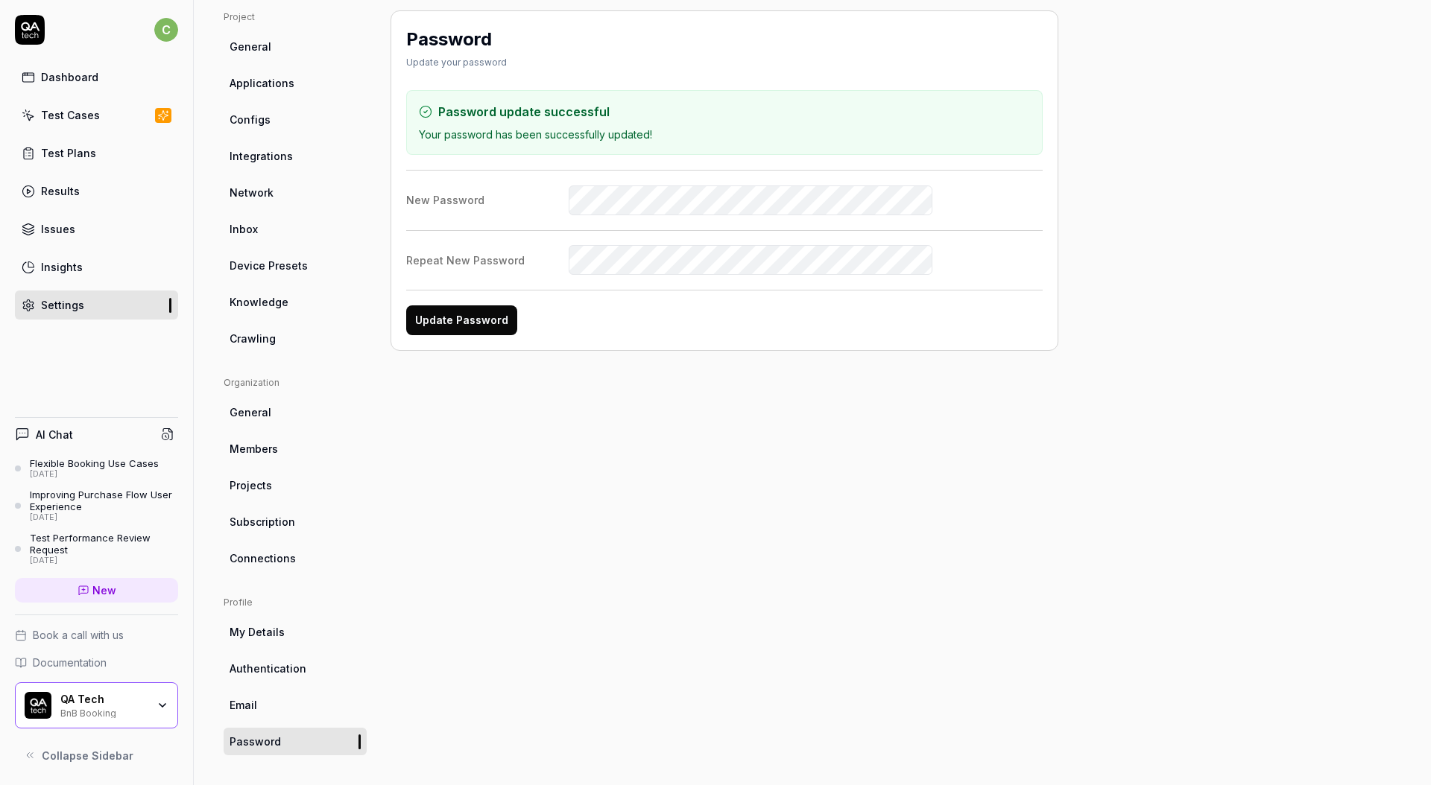
click at [1086, 281] on div "Project General Applications Configs Integrations Network Inbox Device Presets …" at bounding box center [812, 382] width 1177 height 745
click at [811, 563] on div "Password Update your password Password update successful Your password has been…" at bounding box center [724, 382] width 668 height 745
